Goal: Check status: Check status

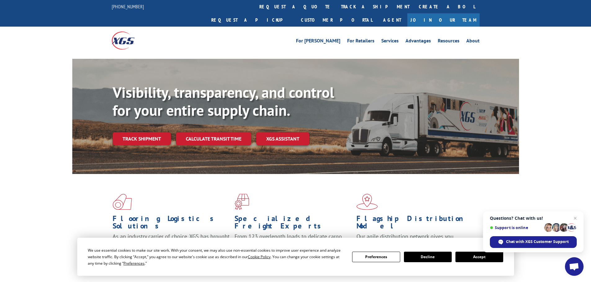
click at [473, 259] on button "Accept" at bounding box center [479, 257] width 48 height 11
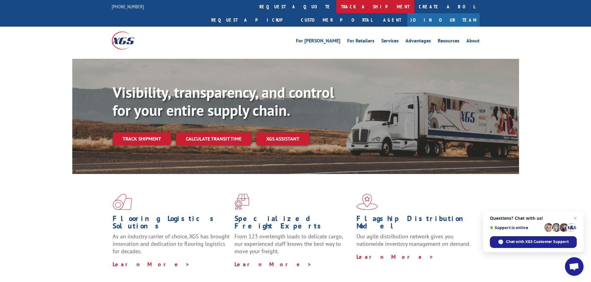
click at [336, 7] on link "track a shipment" at bounding box center [375, 6] width 78 height 13
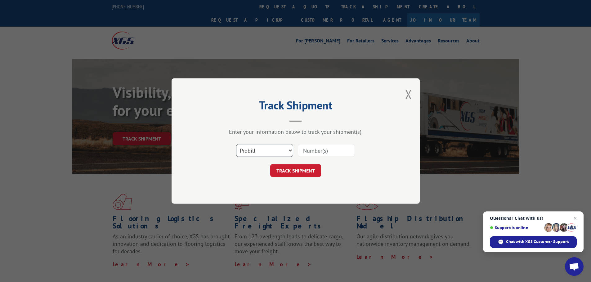
click at [259, 153] on select "Select category... Probill BOL PO" at bounding box center [264, 150] width 57 height 13
select select "bol"
click at [236, 144] on select "Select category... Probill BOL PO" at bounding box center [264, 150] width 57 height 13
click at [304, 149] on input at bounding box center [326, 150] width 57 height 13
paste input "6000963"
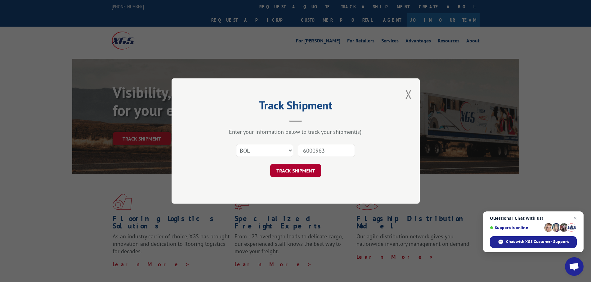
type input "6000963"
click at [297, 169] on button "TRACK SHIPMENT" at bounding box center [295, 170] width 51 height 13
